Goal: Task Accomplishment & Management: Use online tool/utility

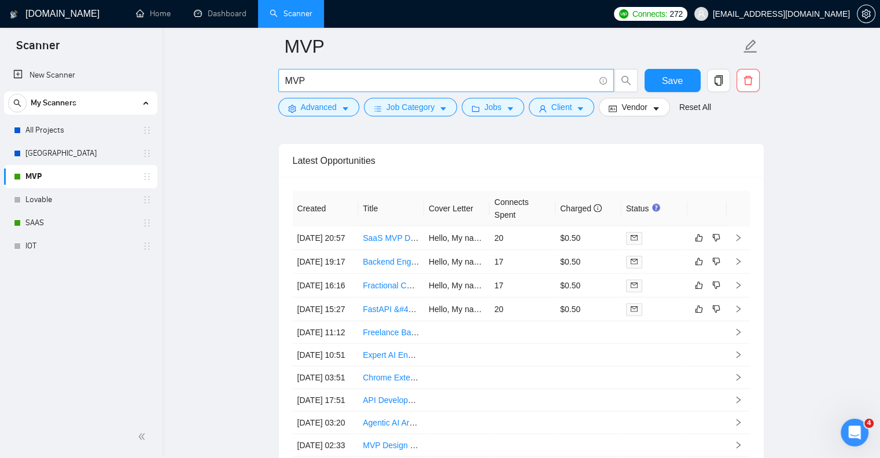
click at [320, 82] on input "MVP" at bounding box center [439, 81] width 309 height 14
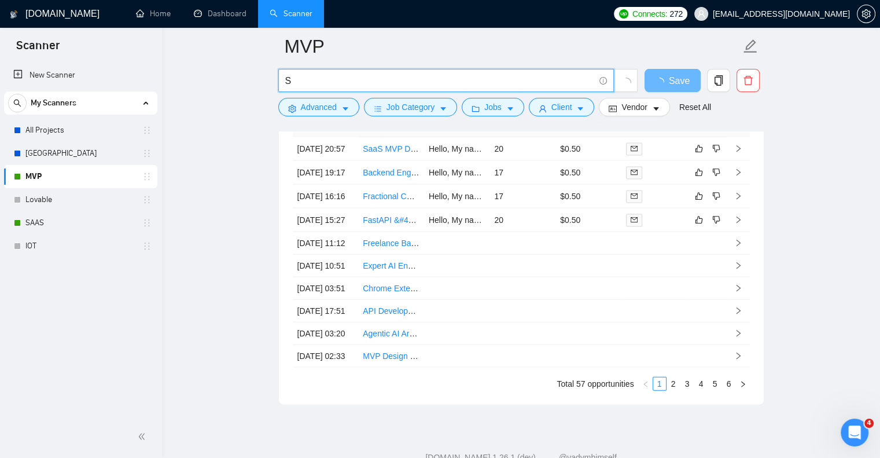
type input "MVP"
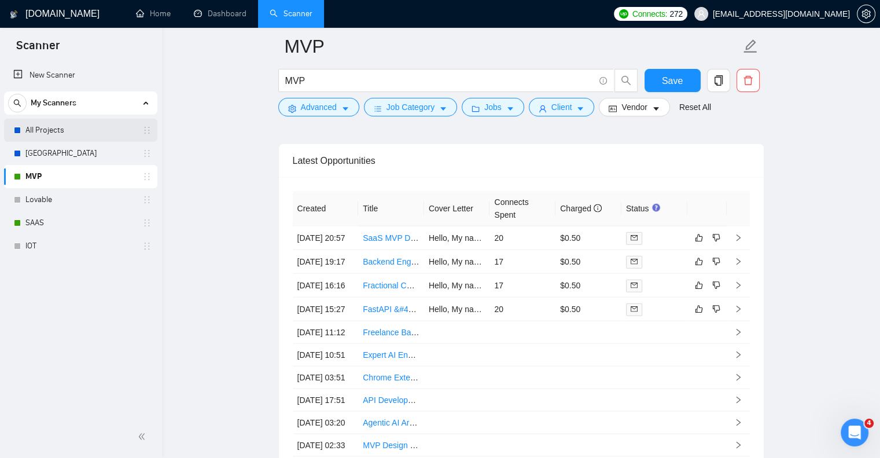
click at [116, 131] on link "All Projects" at bounding box center [80, 130] width 110 height 23
click at [678, 75] on span "Save" at bounding box center [672, 81] width 21 height 14
click at [148, 127] on icon "holder" at bounding box center [146, 130] width 9 height 9
click at [123, 131] on link "All Projects" at bounding box center [80, 130] width 110 height 23
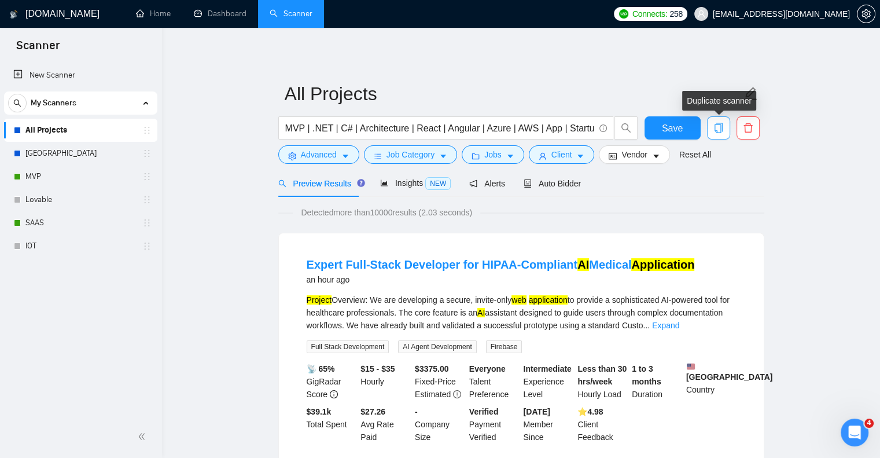
click at [718, 135] on button "button" at bounding box center [718, 127] width 23 height 23
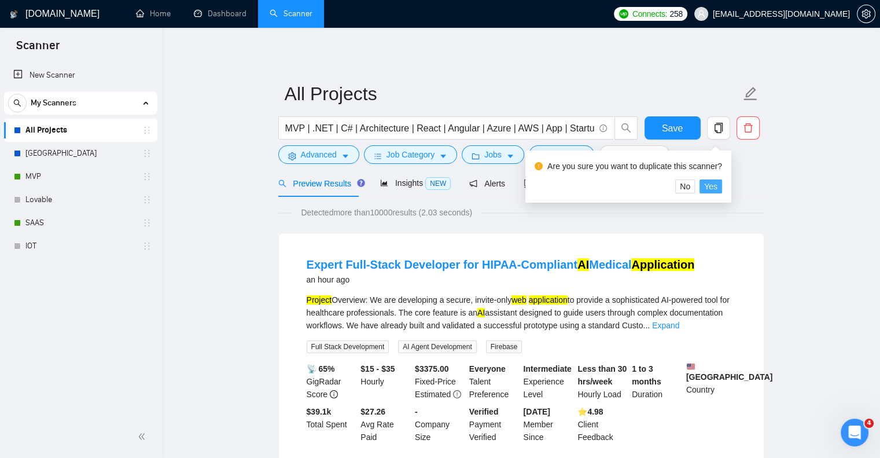
click at [712, 192] on span "Yes" at bounding box center [710, 186] width 13 height 13
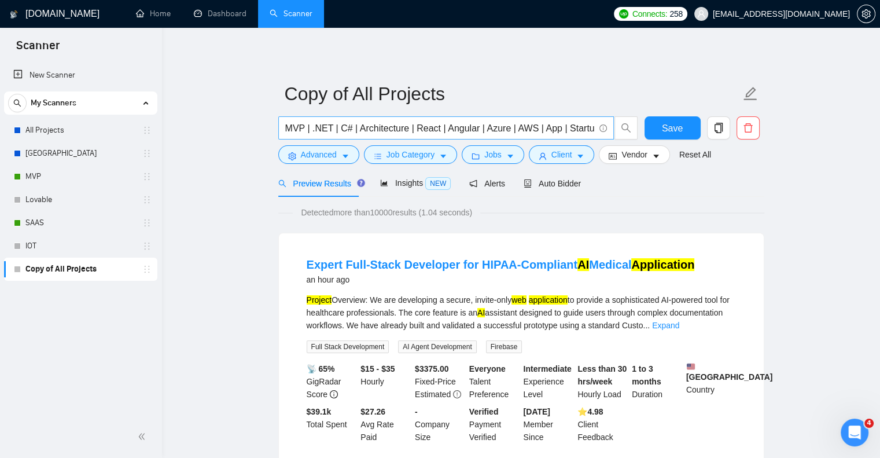
click at [509, 122] on input "MVP | .NET | C# | Architecture | React | Angular | Azure | AWS | App | Startup …" at bounding box center [439, 128] width 309 height 14
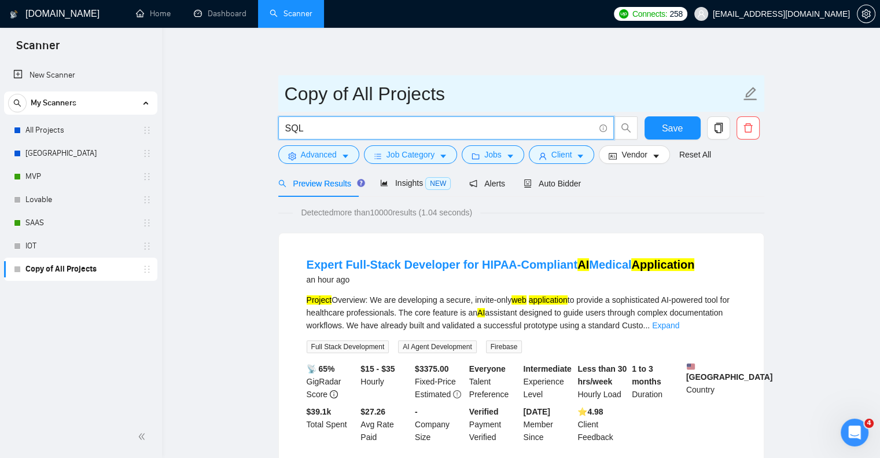
type input "SQL"
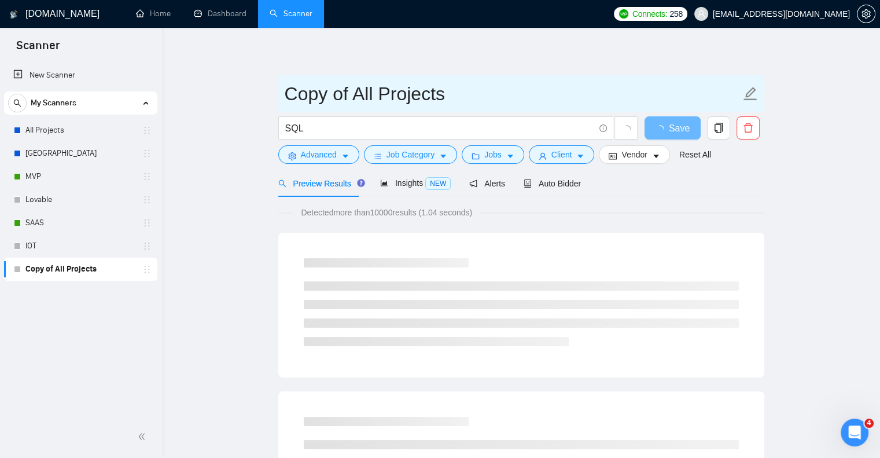
click at [618, 100] on input "Copy of All Projects" at bounding box center [513, 93] width 456 height 29
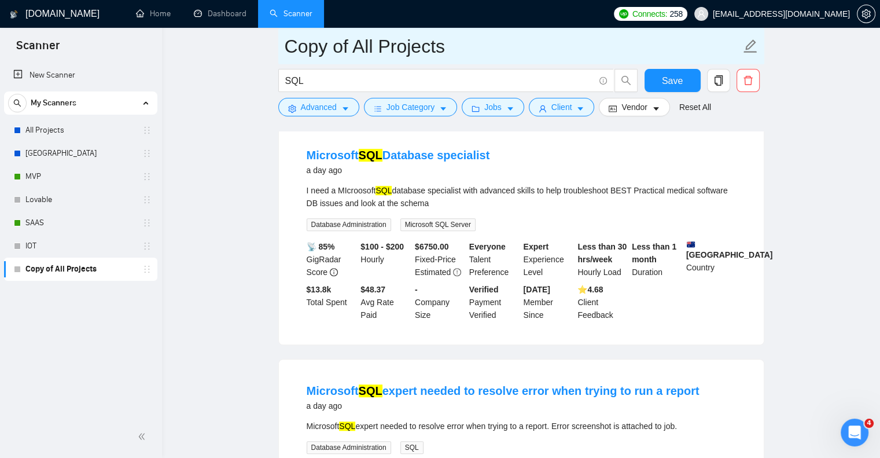
scroll to position [651, 0]
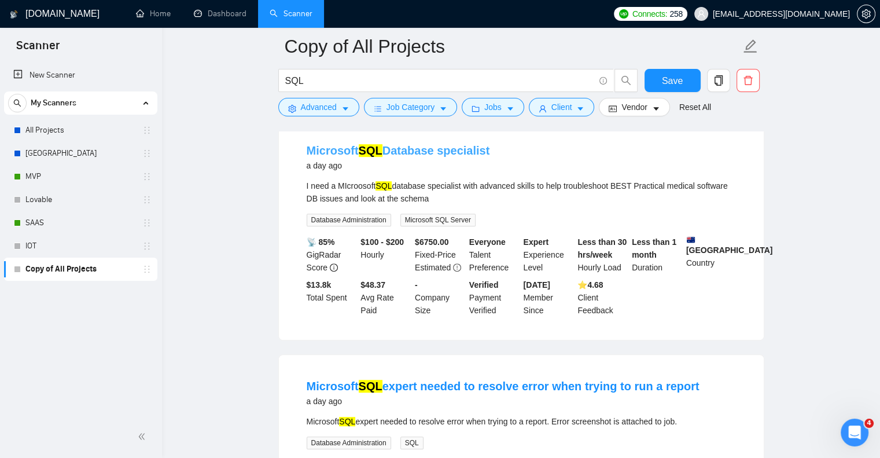
click at [442, 157] on link "Microsoft SQL Database specialist" at bounding box center [398, 150] width 183 height 13
